Goal: Task Accomplishment & Management: Complete application form

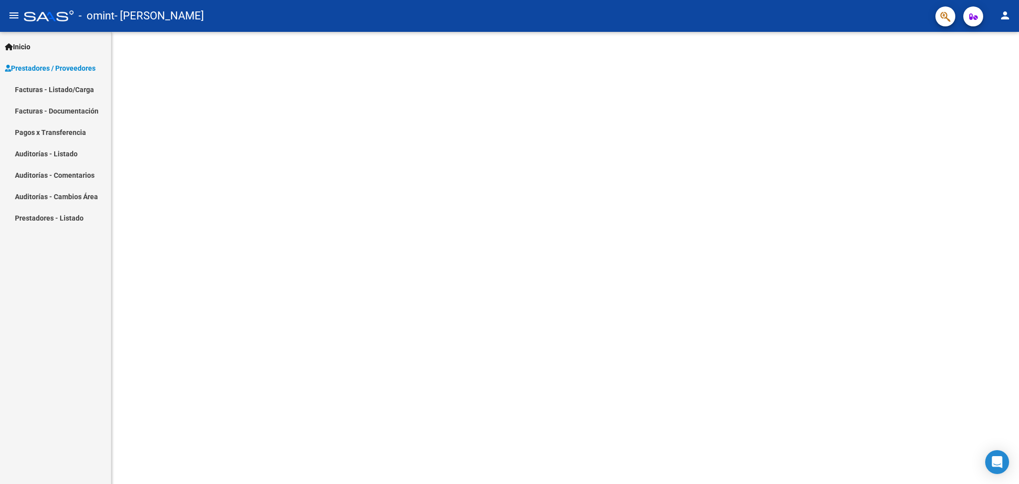
click at [40, 70] on span "Prestadores / Proveedores" at bounding box center [50, 68] width 91 height 11
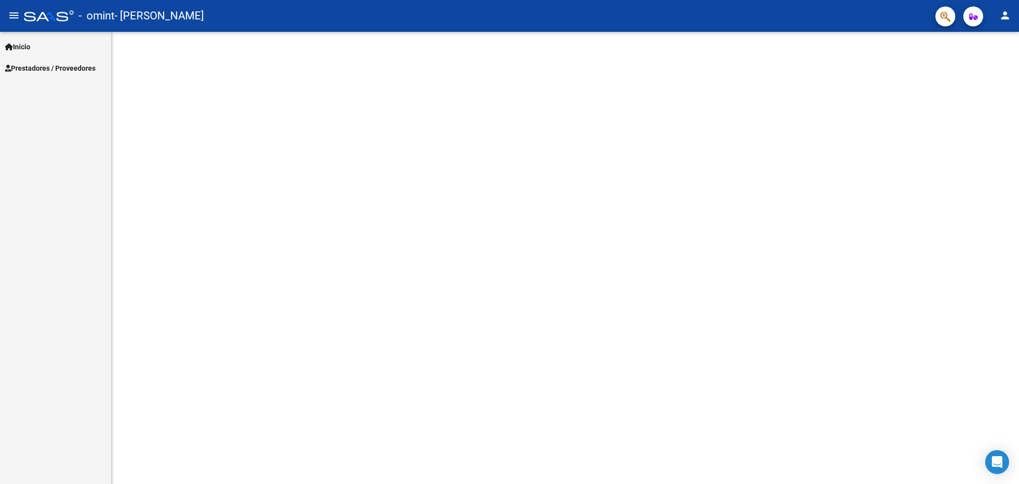
click at [40, 70] on span "Prestadores / Proveedores" at bounding box center [50, 68] width 91 height 11
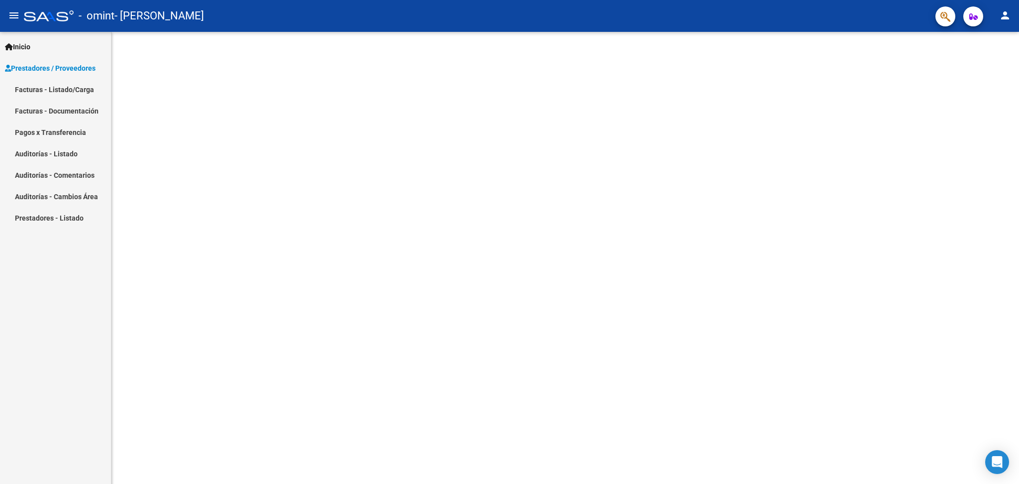
click at [51, 90] on link "Facturas - Listado/Carga" at bounding box center [55, 89] width 111 height 21
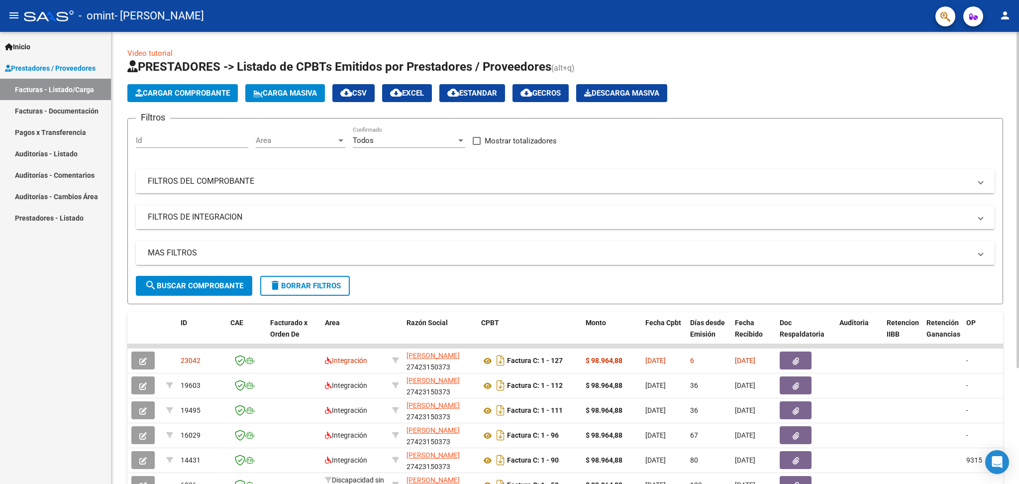
click at [173, 94] on span "Cargar Comprobante" at bounding box center [182, 93] width 95 height 9
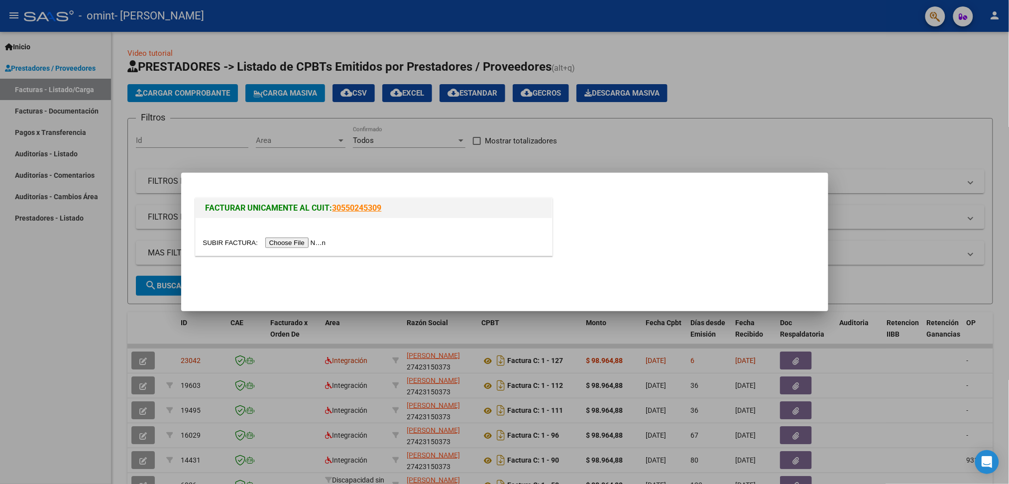
click at [295, 239] on input "file" at bounding box center [266, 242] width 126 height 10
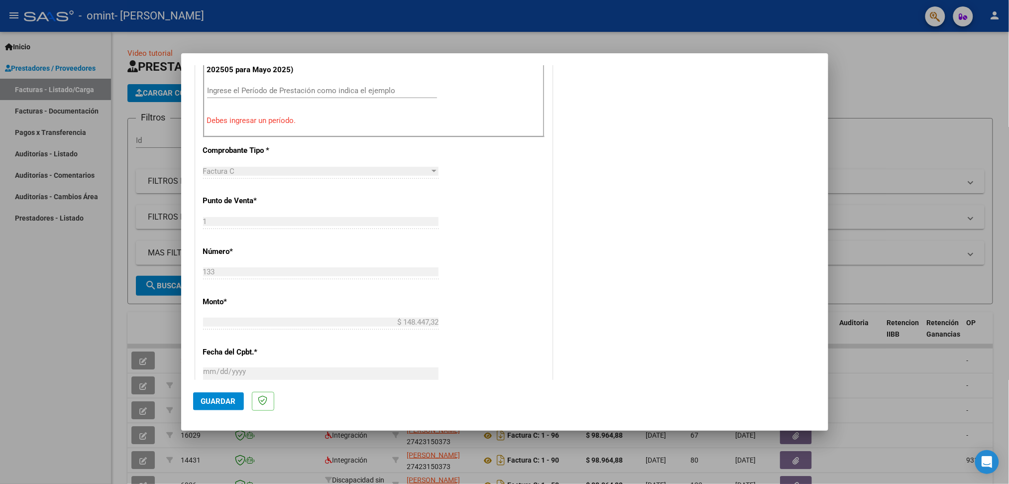
scroll to position [199, 0]
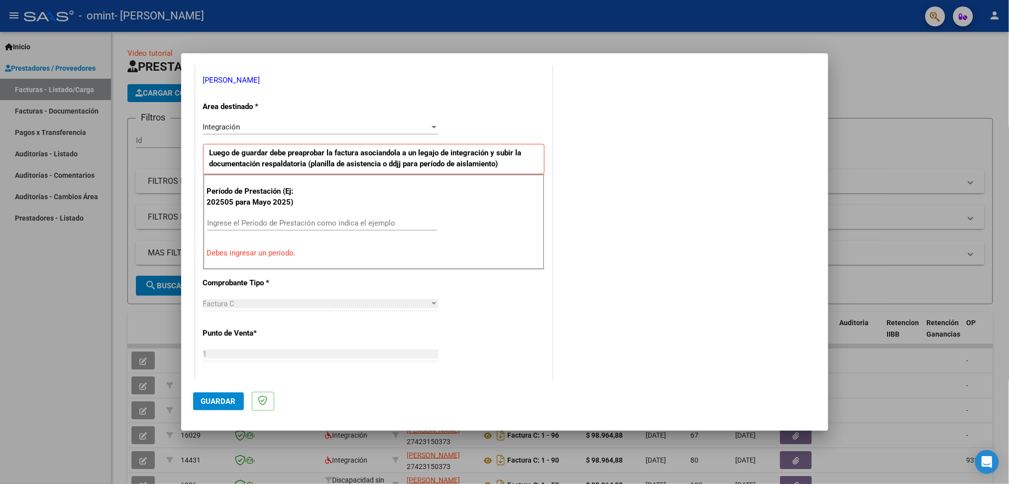
click at [250, 217] on div "Ingrese el Período de Prestación como indica el ejemplo" at bounding box center [322, 222] width 230 height 15
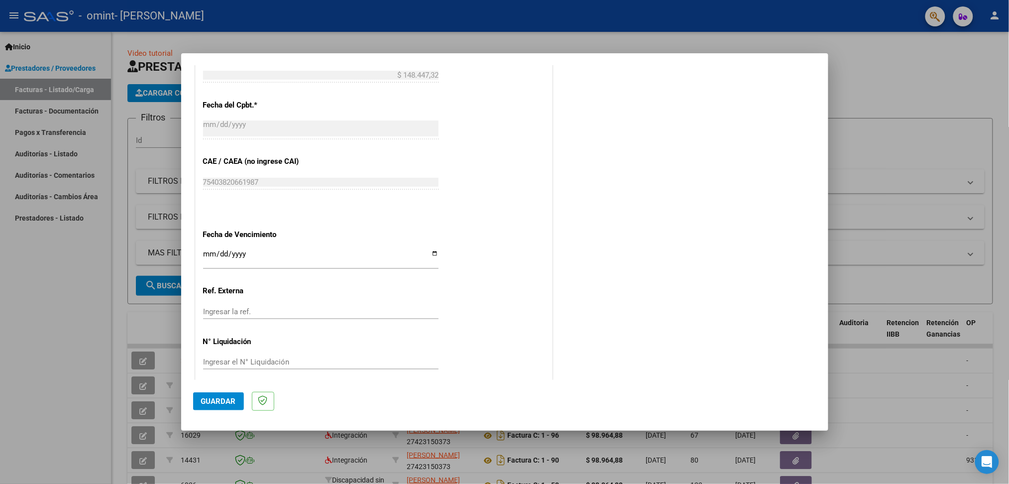
scroll to position [561, 0]
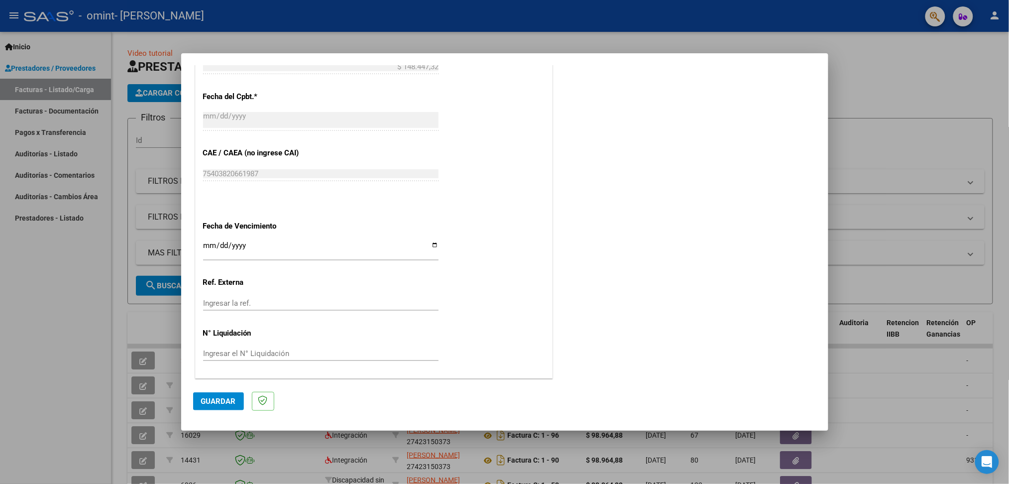
type input "202509"
click at [432, 243] on input "Ingresar la fecha" at bounding box center [320, 249] width 235 height 16
type input "[DATE]"
click at [218, 404] on span "Guardar" at bounding box center [218, 401] width 35 height 9
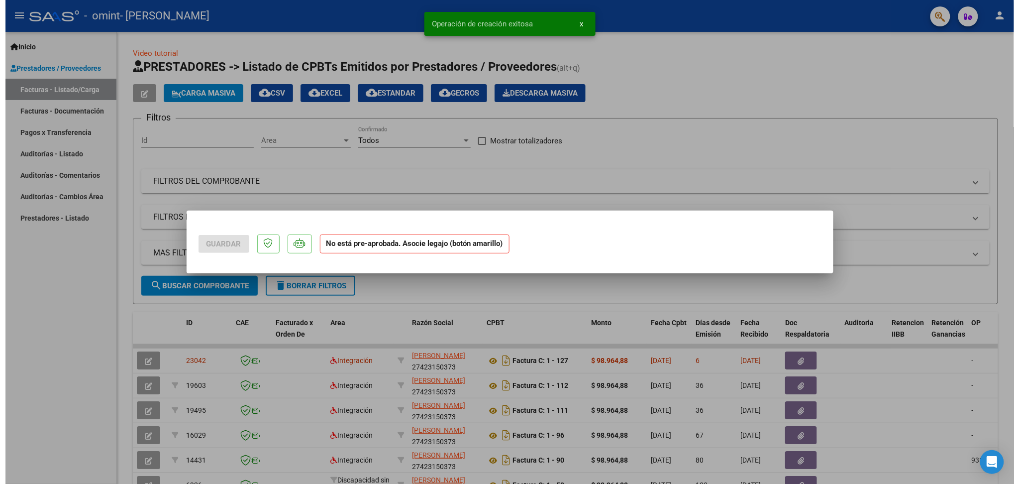
scroll to position [0, 0]
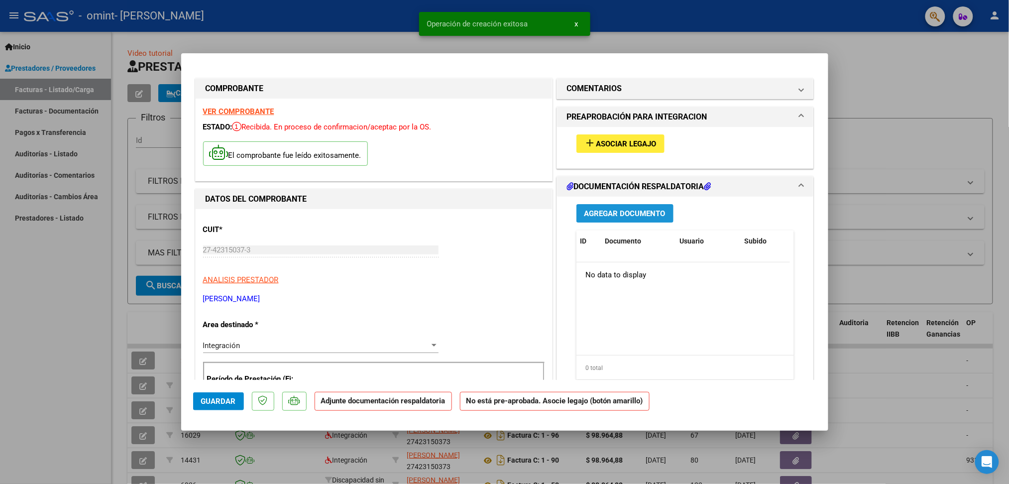
click at [649, 215] on span "Agregar Documento" at bounding box center [624, 213] width 81 height 9
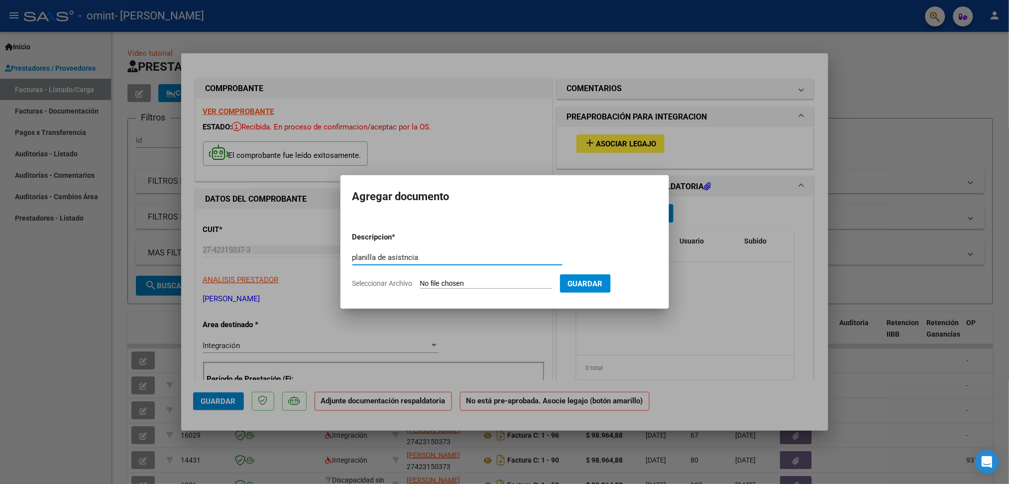
type input "planilla de asistncia"
click at [370, 283] on span "Seleccionar Archivo" at bounding box center [382, 283] width 60 height 8
click at [420, 283] on input "Seleccionar Archivo" at bounding box center [486, 283] width 132 height 9
type input "C:\fakepath\Planilla de asistencia.pdf"
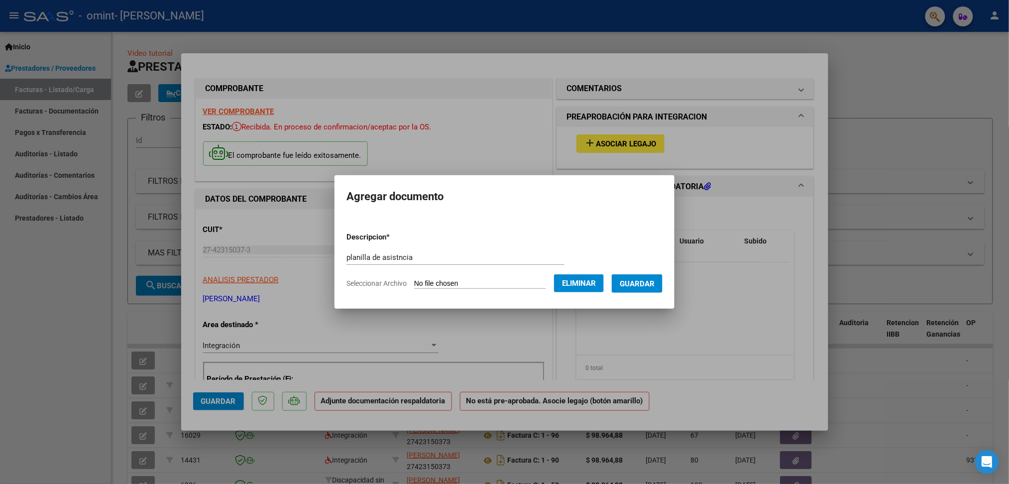
click at [654, 286] on span "Guardar" at bounding box center [637, 283] width 35 height 9
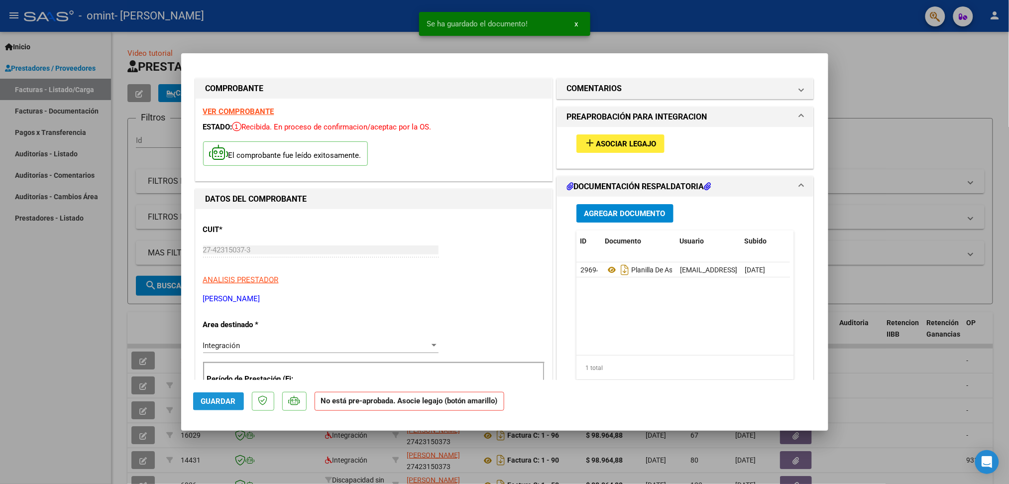
click at [218, 398] on span "Guardar" at bounding box center [218, 401] width 35 height 9
drag, startPoint x: 217, startPoint y: 398, endPoint x: 223, endPoint y: 399, distance: 5.6
click at [223, 399] on span "Guardar" at bounding box center [218, 401] width 35 height 9
click at [901, 60] on div at bounding box center [504, 242] width 1009 height 484
type input "$ 0,00"
